Goal: Transaction & Acquisition: Download file/media

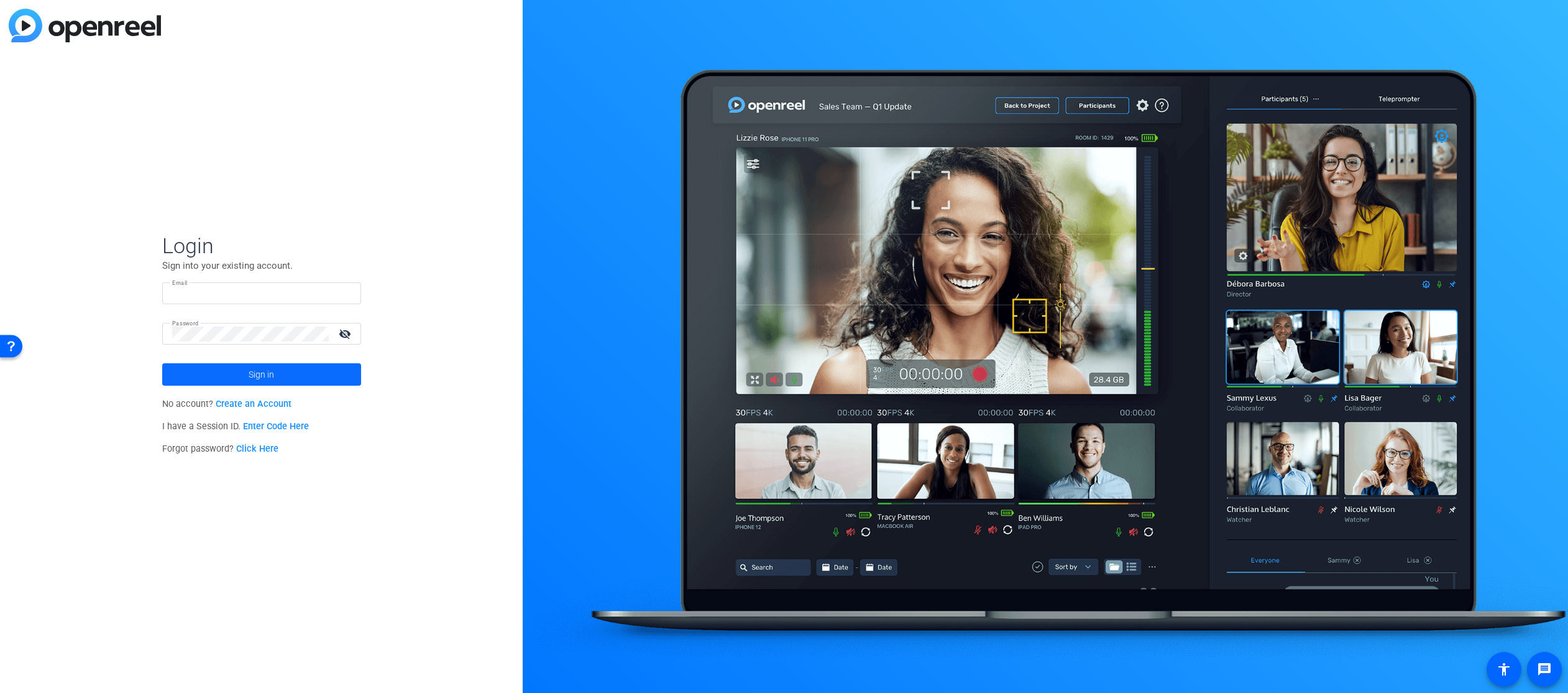
type input "[PERSON_NAME][EMAIL_ADDRESS][PERSON_NAME][DOMAIN_NAME]"
click at [310, 372] on span at bounding box center [262, 374] width 198 height 30
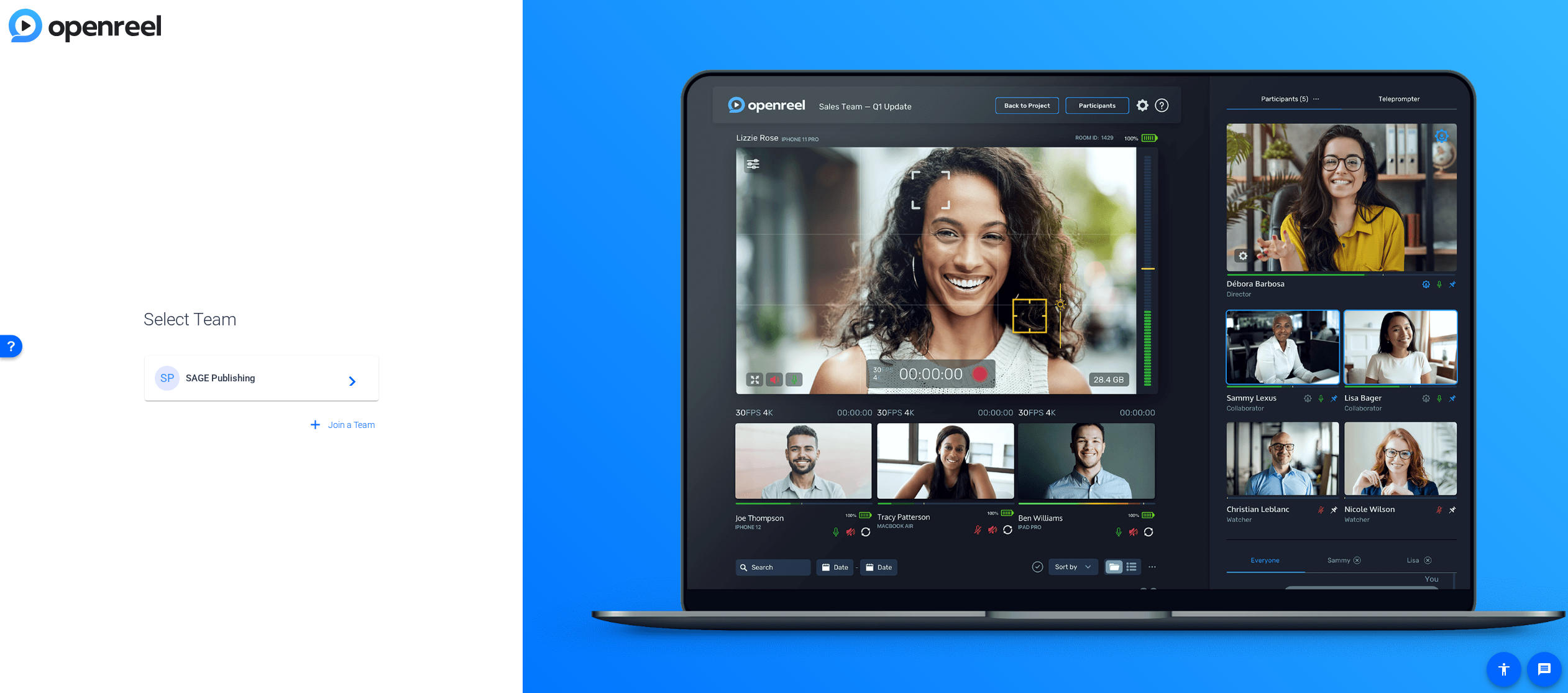
click at [278, 390] on div "SP SAGE Publishing navigate_next" at bounding box center [262, 378] width 214 height 25
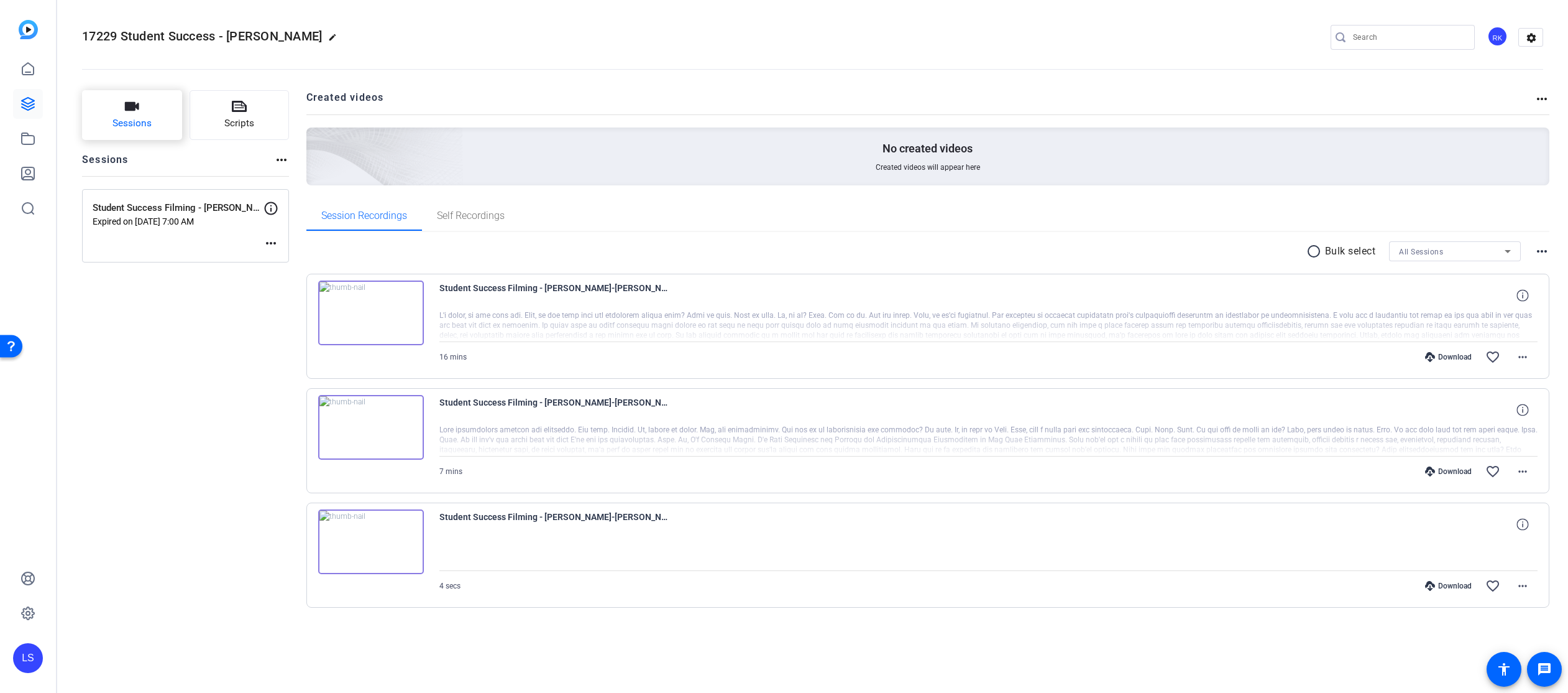
click at [128, 110] on icon "button" at bounding box center [131, 106] width 14 height 9
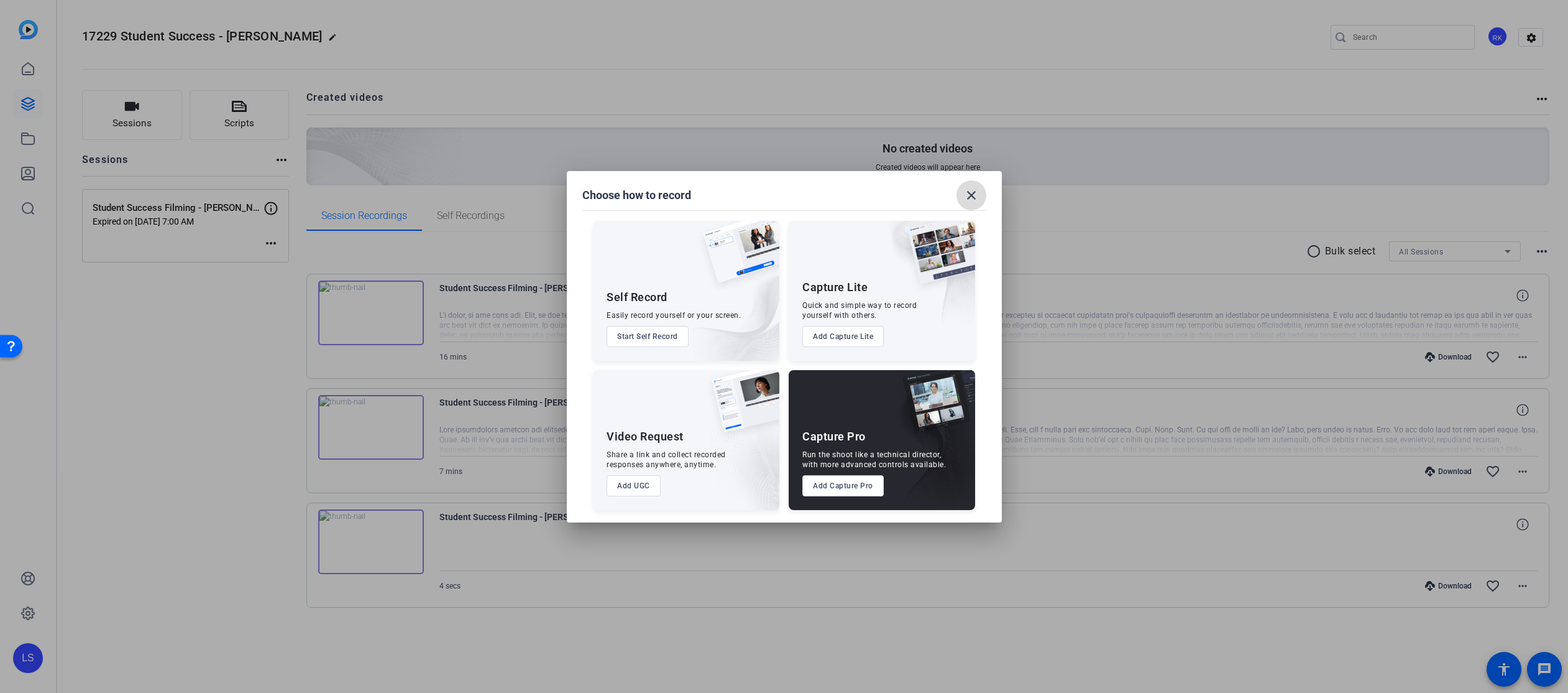
click at [968, 197] on mat-icon "close" at bounding box center [972, 196] width 15 height 15
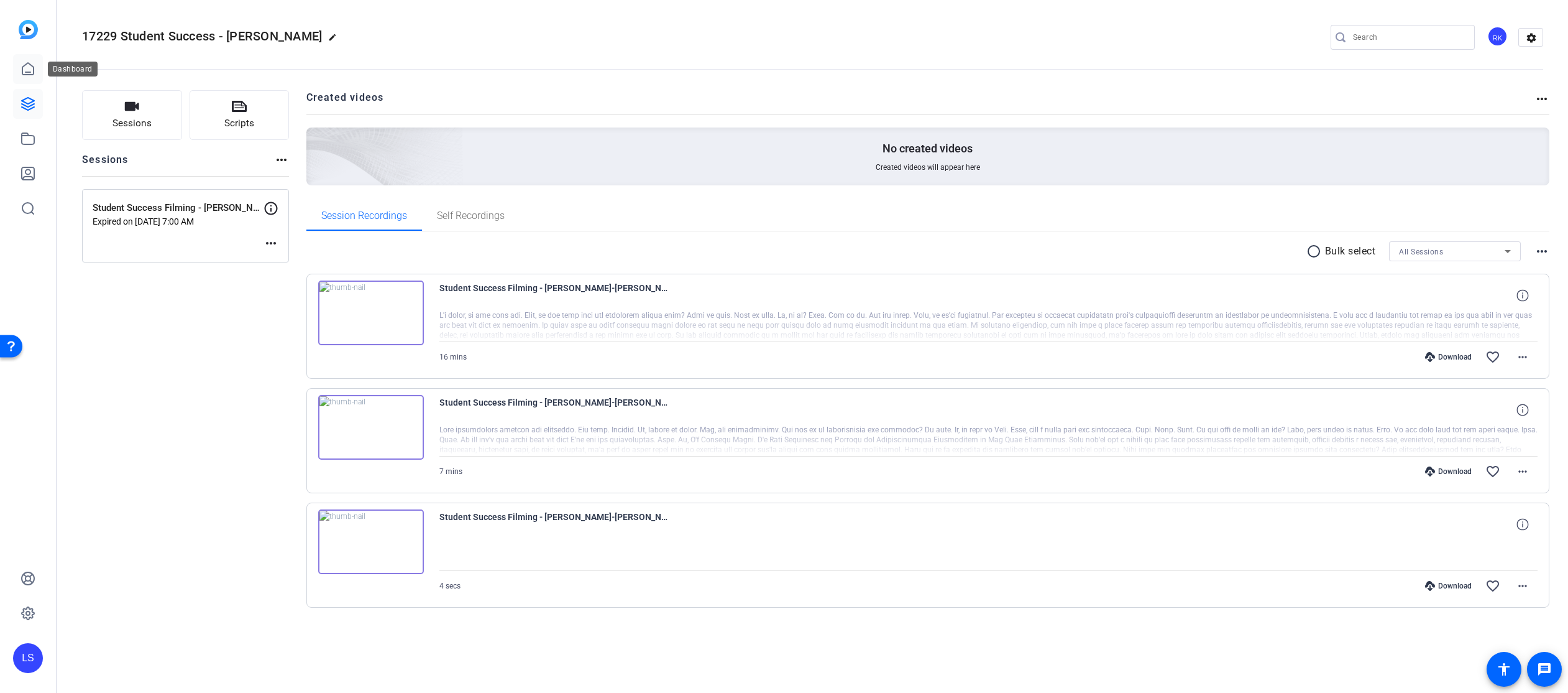
click at [26, 63] on icon at bounding box center [28, 68] width 11 height 11
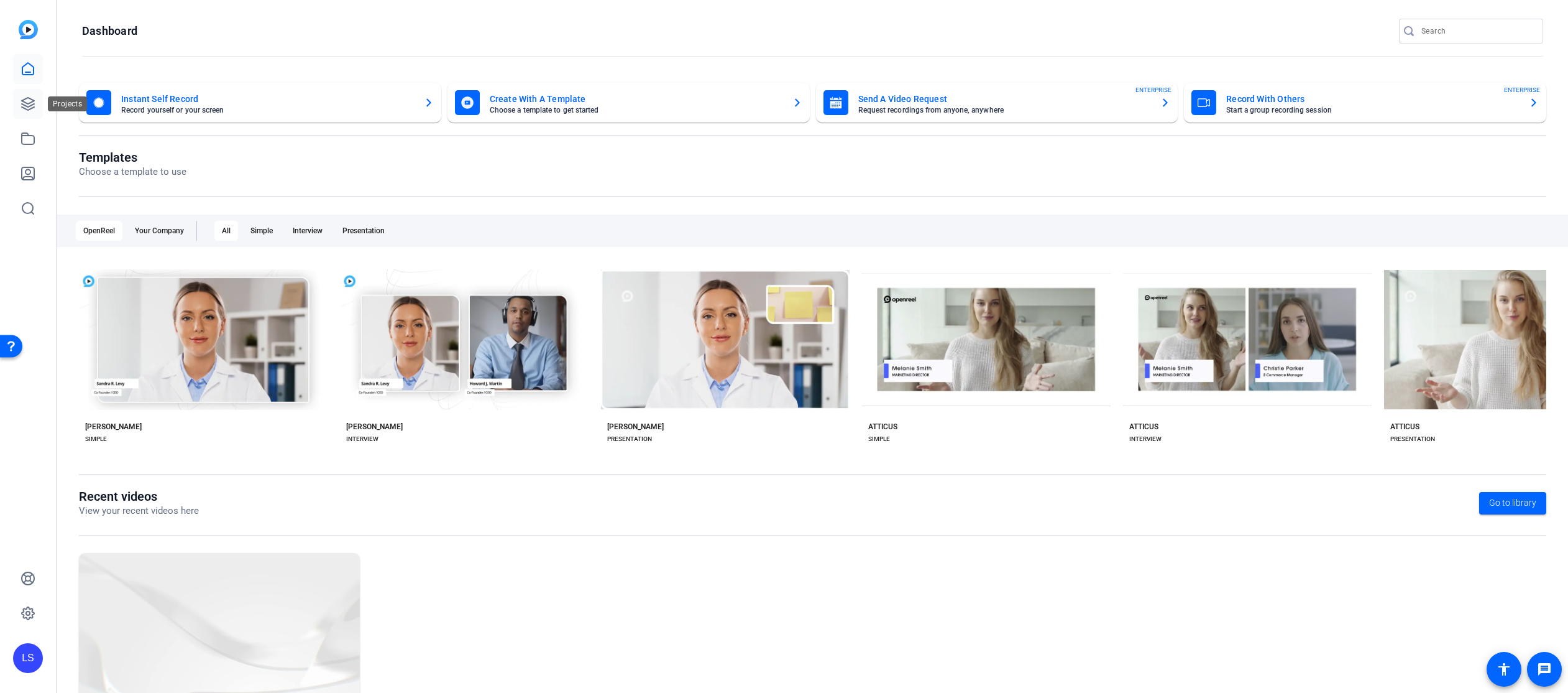
click at [30, 99] on icon at bounding box center [28, 104] width 15 height 15
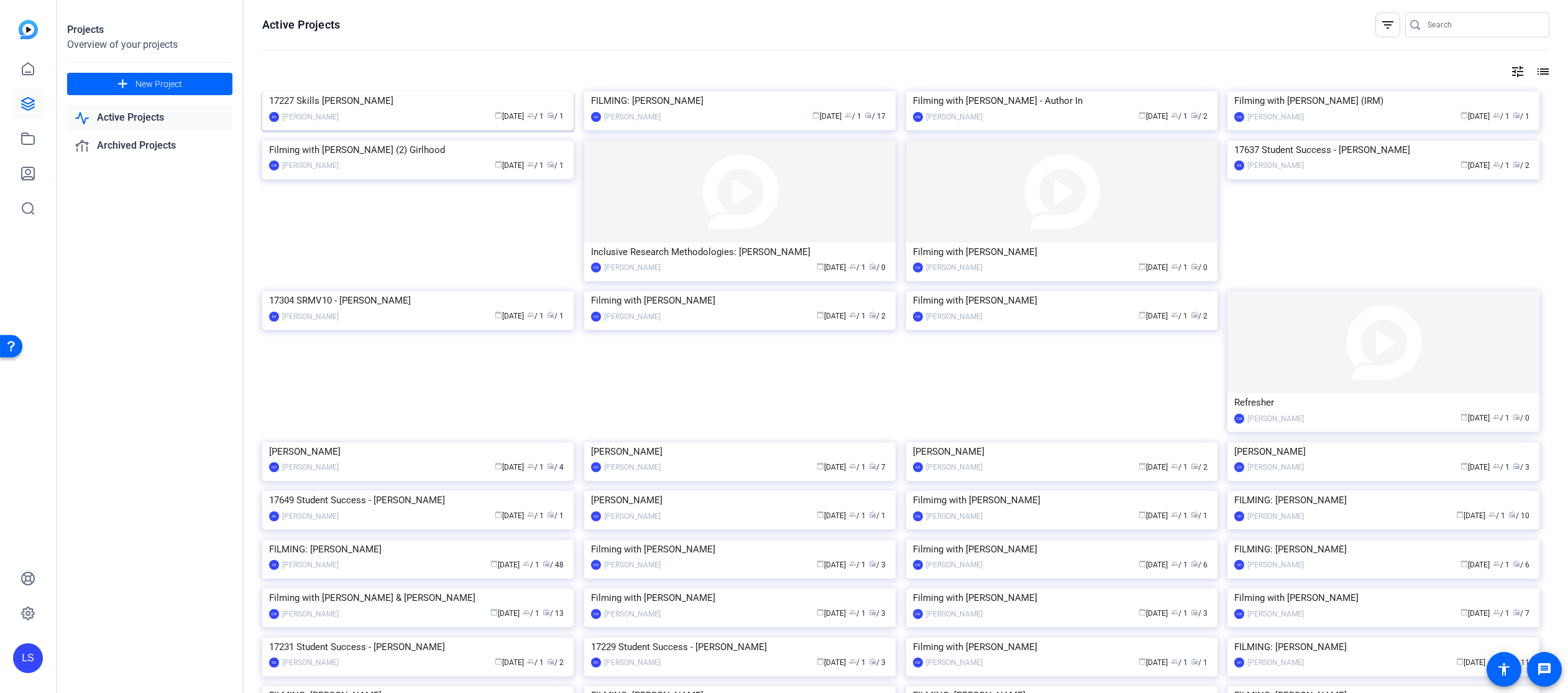
click at [453, 123] on div "calendar_today [DATE] group / 1 radio / 1" at bounding box center [456, 116] width 222 height 13
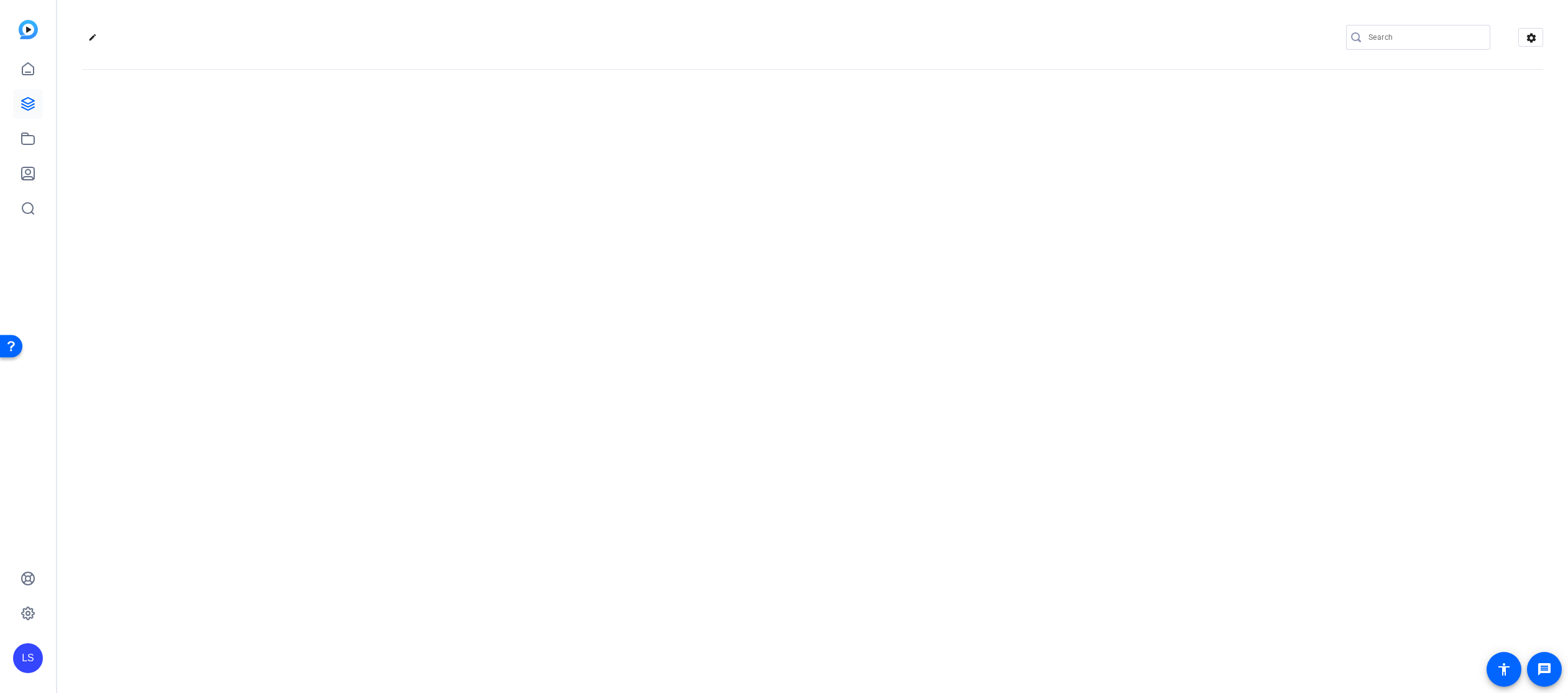
click at [453, 216] on div "edit settings" at bounding box center [812, 346] width 1510 height 693
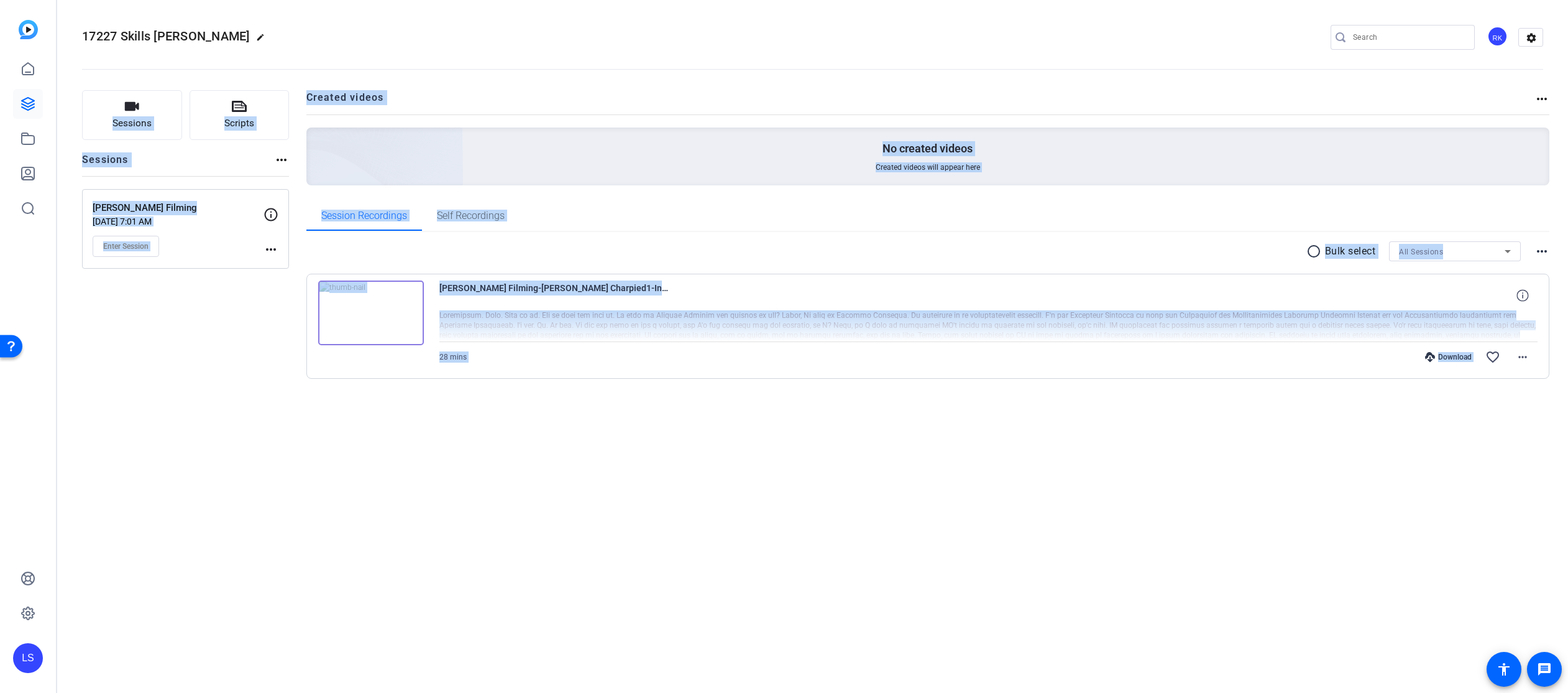
click at [168, 373] on div "Sessions Scripts Sessions more_horiz [PERSON_NAME] Filming [DATE] 7:01 AM Enter…" at bounding box center [185, 253] width 207 height 328
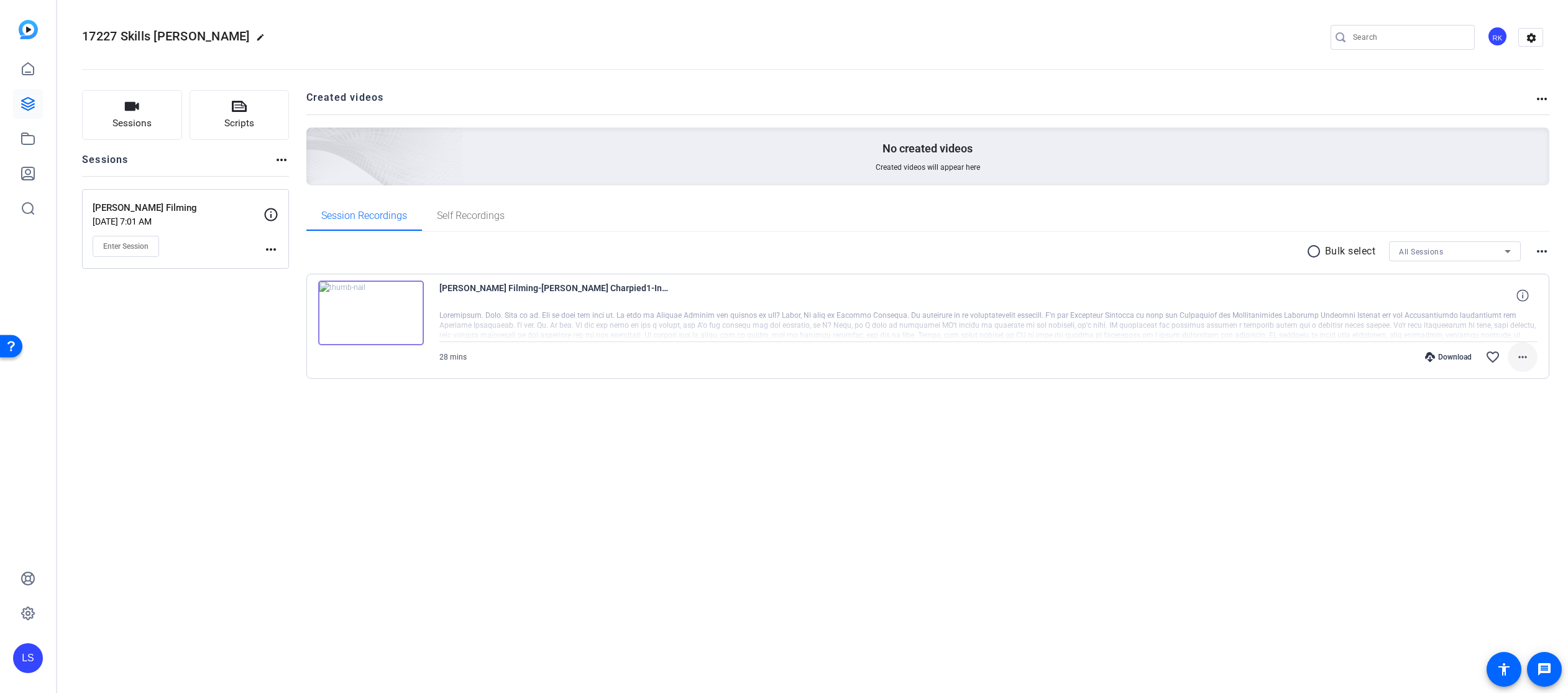
click at [1525, 353] on mat-icon "more_horiz" at bounding box center [1523, 357] width 15 height 15
click at [1511, 412] on span "Download MP4" at bounding box center [1490, 414] width 75 height 15
